Goal: Navigation & Orientation: Understand site structure

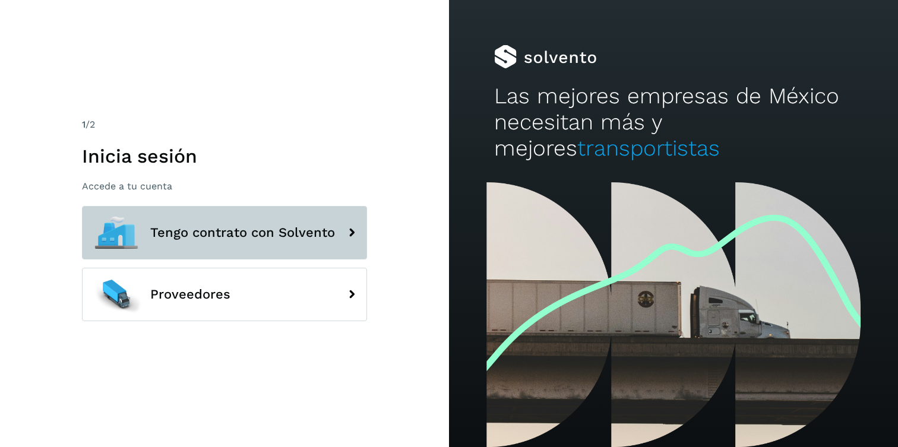
click at [226, 242] on button "Tengo contrato con Solvento" at bounding box center [224, 232] width 285 height 53
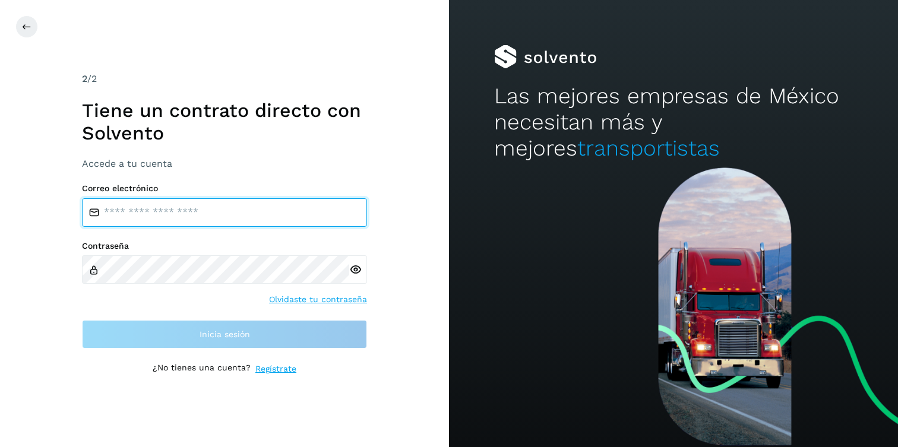
type input "**********"
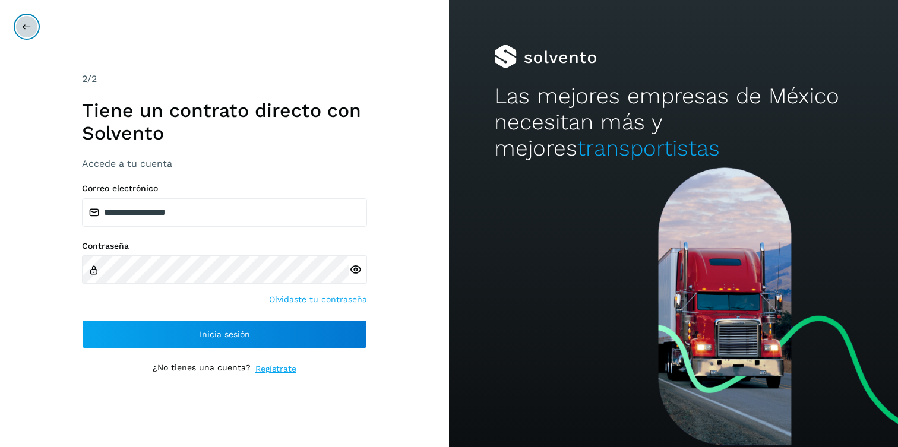
click at [30, 24] on icon at bounding box center [27, 27] width 10 height 10
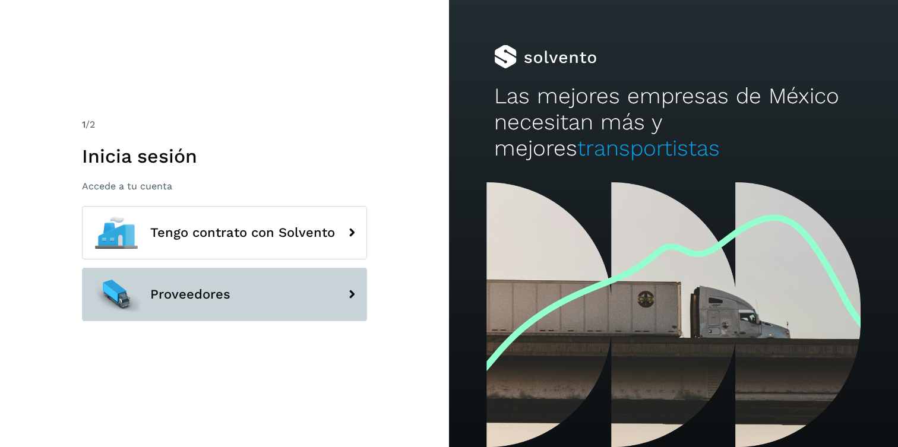
click at [242, 288] on button "Proveedores" at bounding box center [224, 294] width 285 height 53
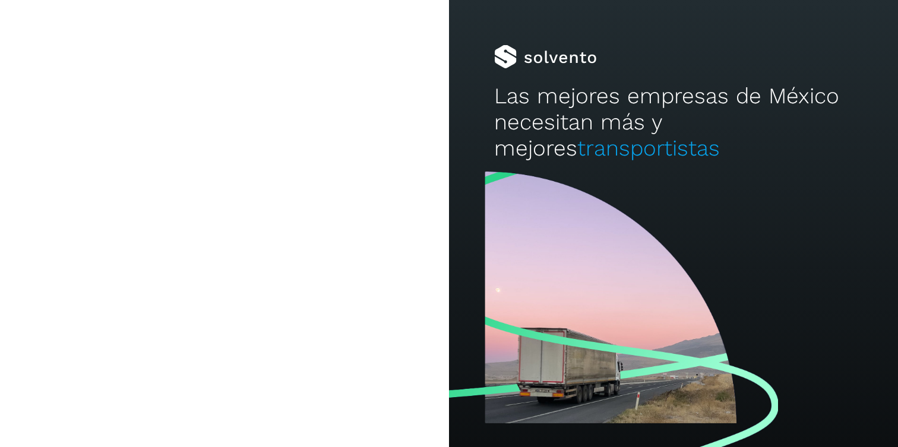
type input "**********"
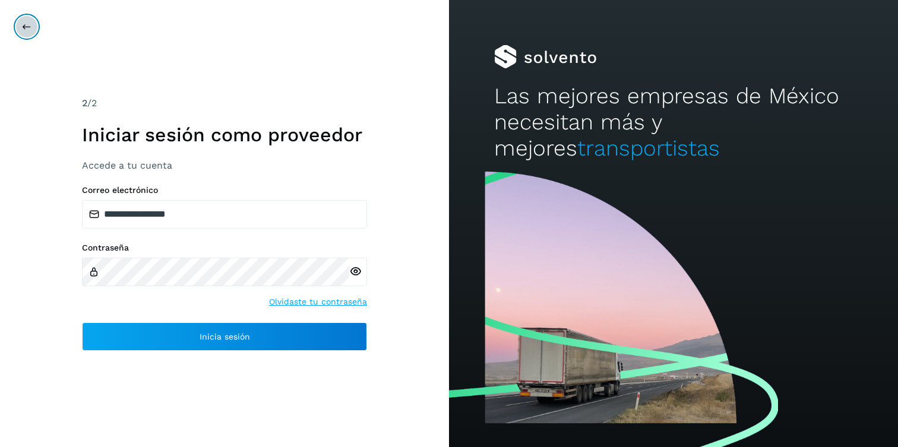
click at [26, 30] on icon at bounding box center [27, 27] width 10 height 10
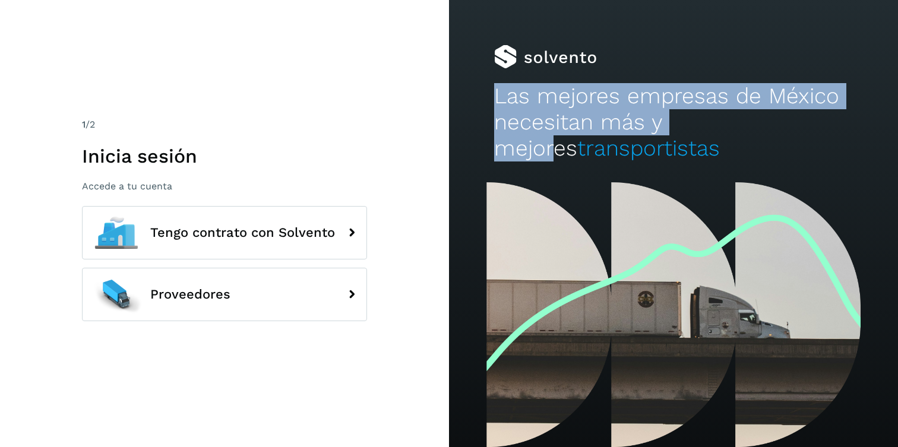
drag, startPoint x: 497, startPoint y: 98, endPoint x: 729, endPoint y: 112, distance: 233.3
click at [729, 112] on h2 "Las mejores empresas de México necesitan más y mejores transportistas" at bounding box center [673, 122] width 359 height 79
copy h2 "Las mejores empresas de México necesitan más y mejores"
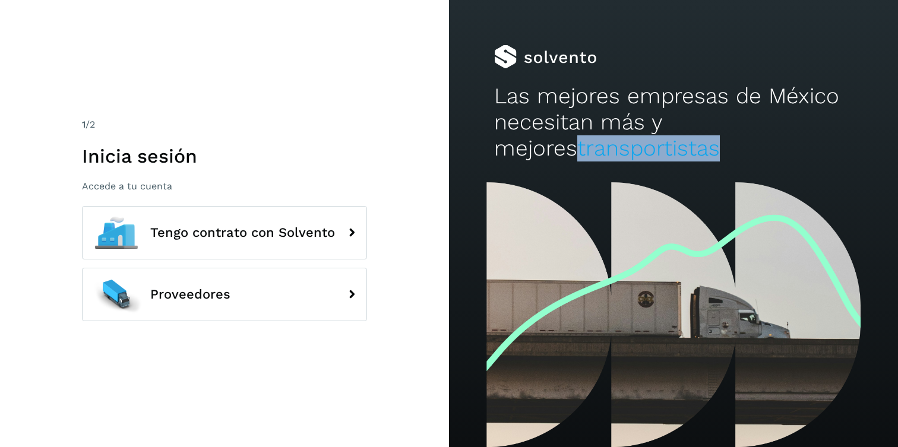
drag, startPoint x: 496, startPoint y: 150, endPoint x: 637, endPoint y: 156, distance: 141.5
click at [637, 156] on h2 "Las mejores empresas de México necesitan más y mejores transportistas" at bounding box center [673, 122] width 359 height 79
copy span "transportistas"
